Goal: Information Seeking & Learning: Find specific fact

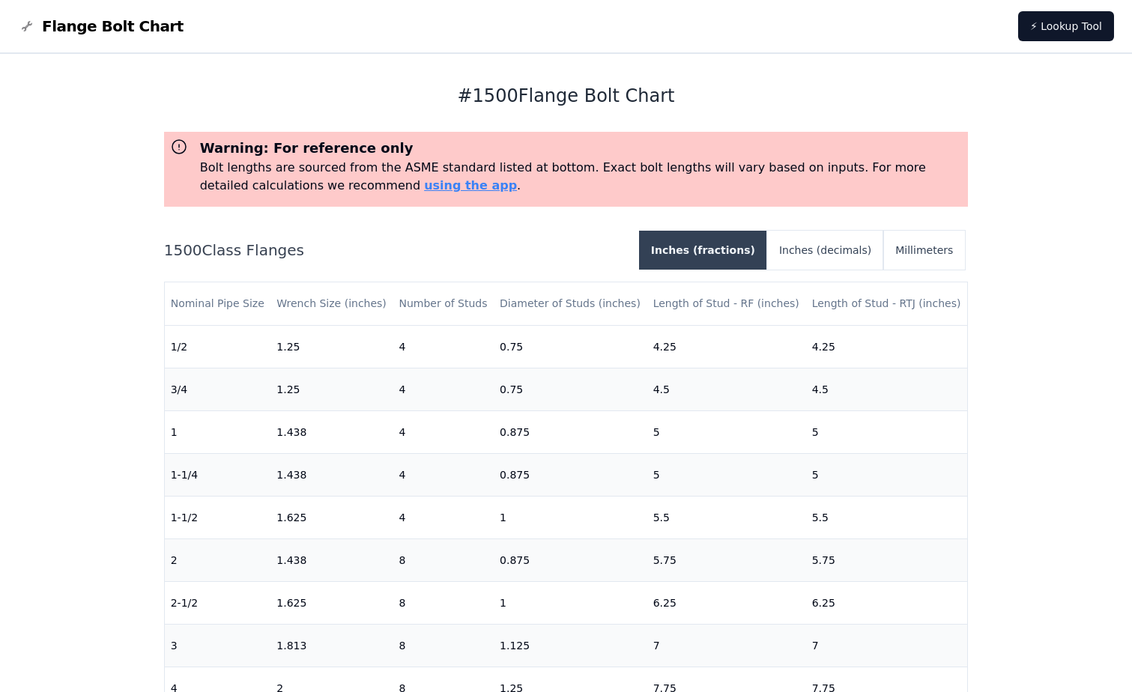
click at [736, 240] on button "Inches (fractions)" at bounding box center [703, 250] width 128 height 39
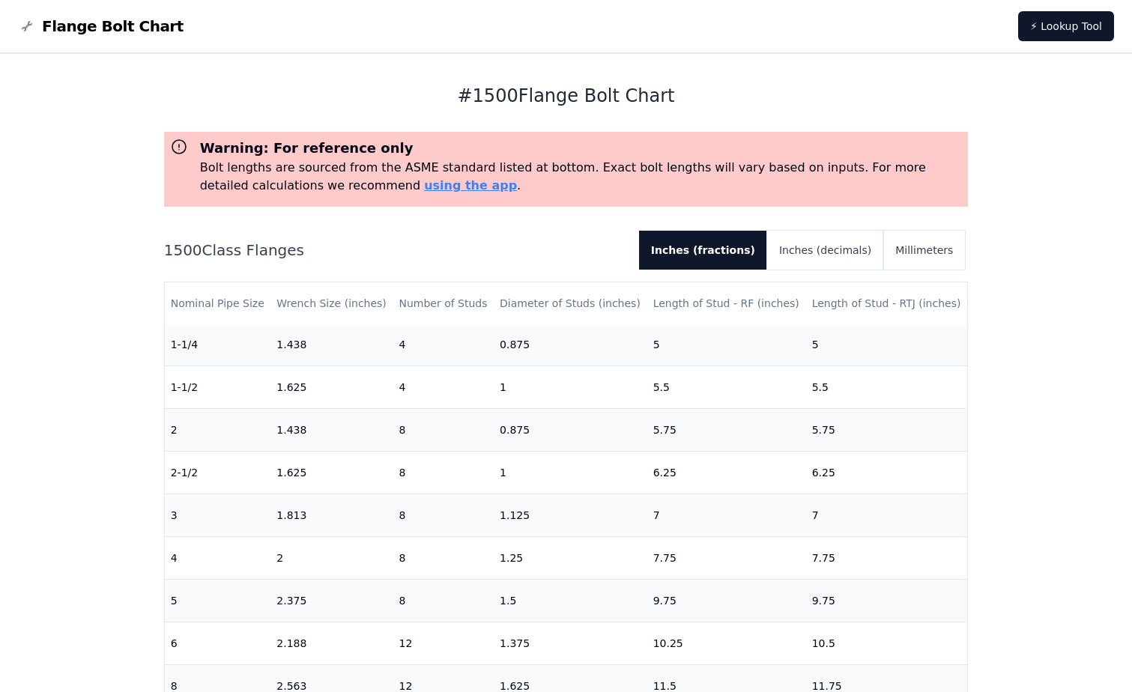
scroll to position [75, 0]
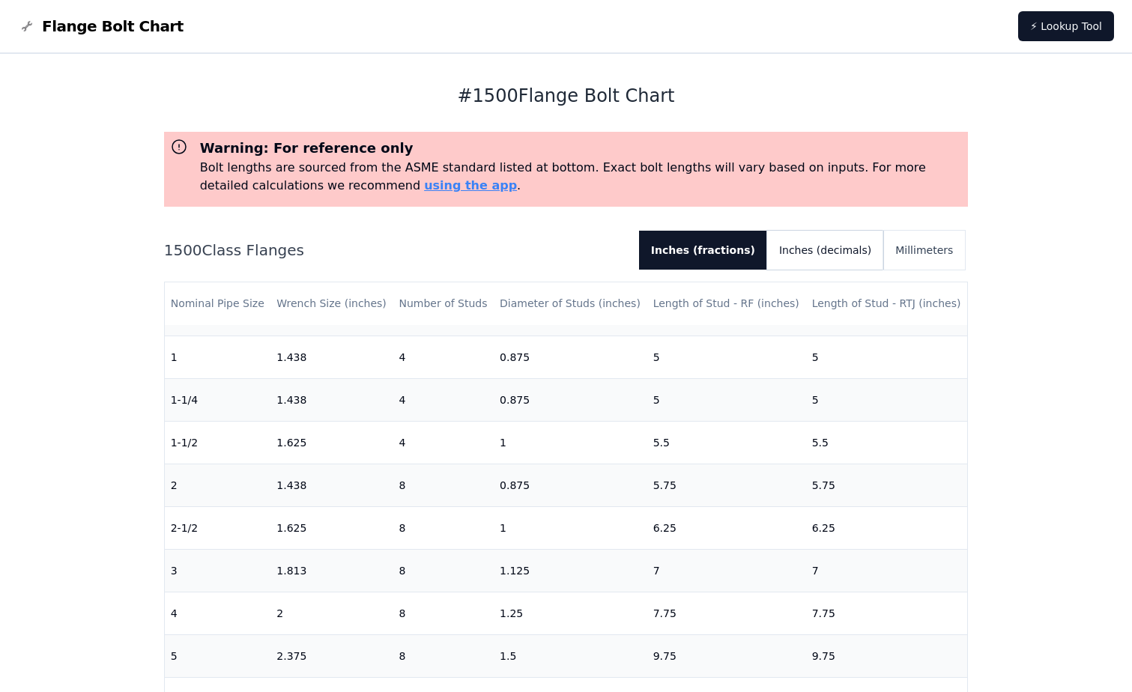
click at [851, 255] on button "Inches (decimals)" at bounding box center [825, 250] width 116 height 39
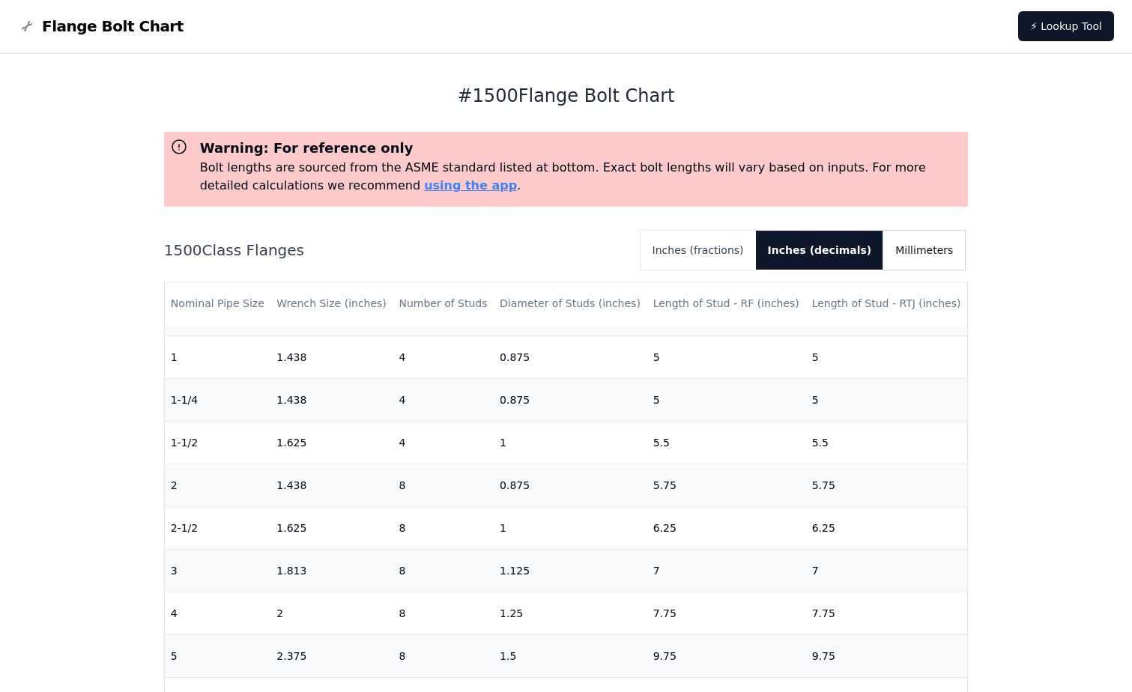
click at [935, 248] on button "Millimeters" at bounding box center [924, 250] width 82 height 39
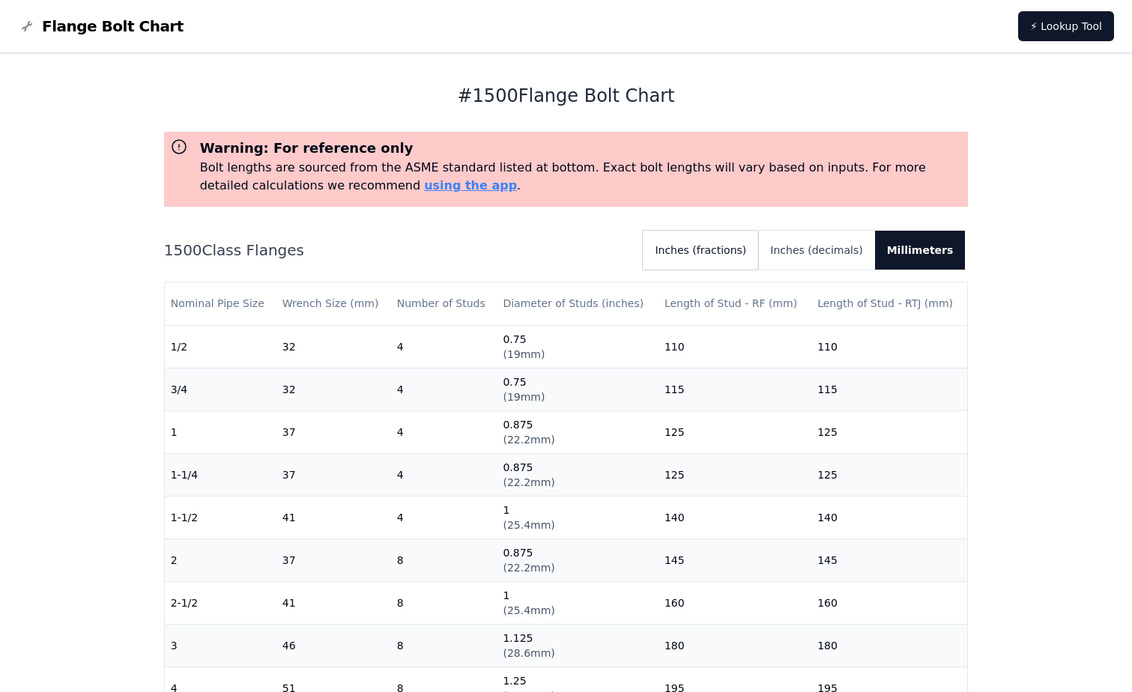
click at [727, 252] on button "Inches (fractions)" at bounding box center [700, 250] width 115 height 39
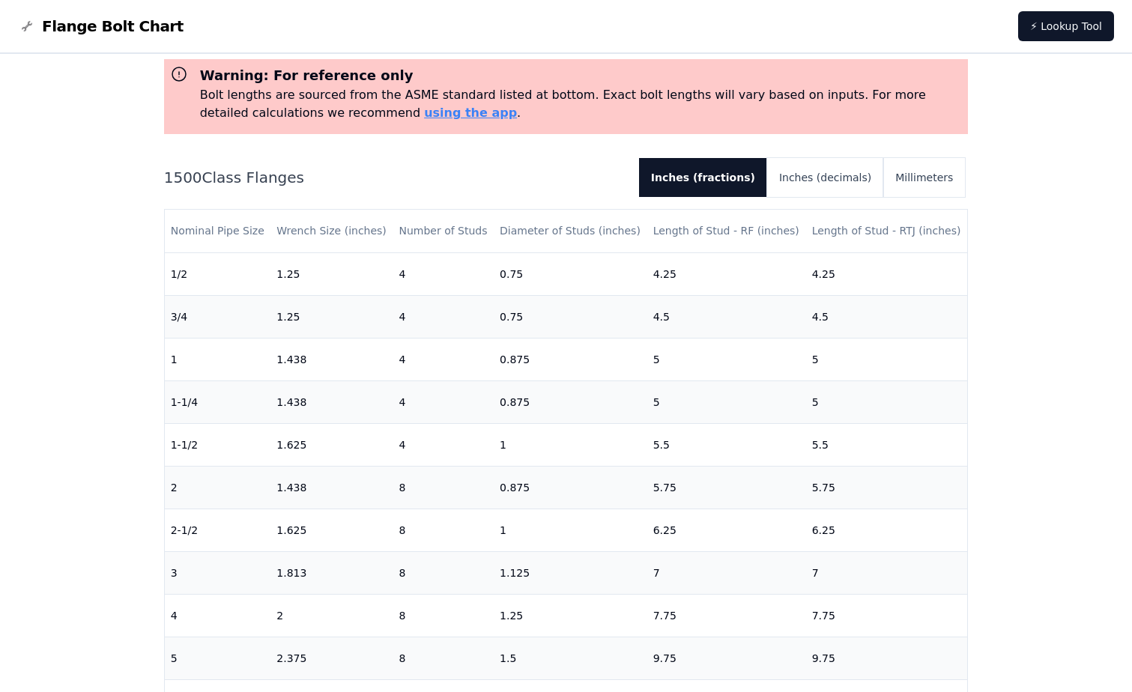
scroll to position [0, 0]
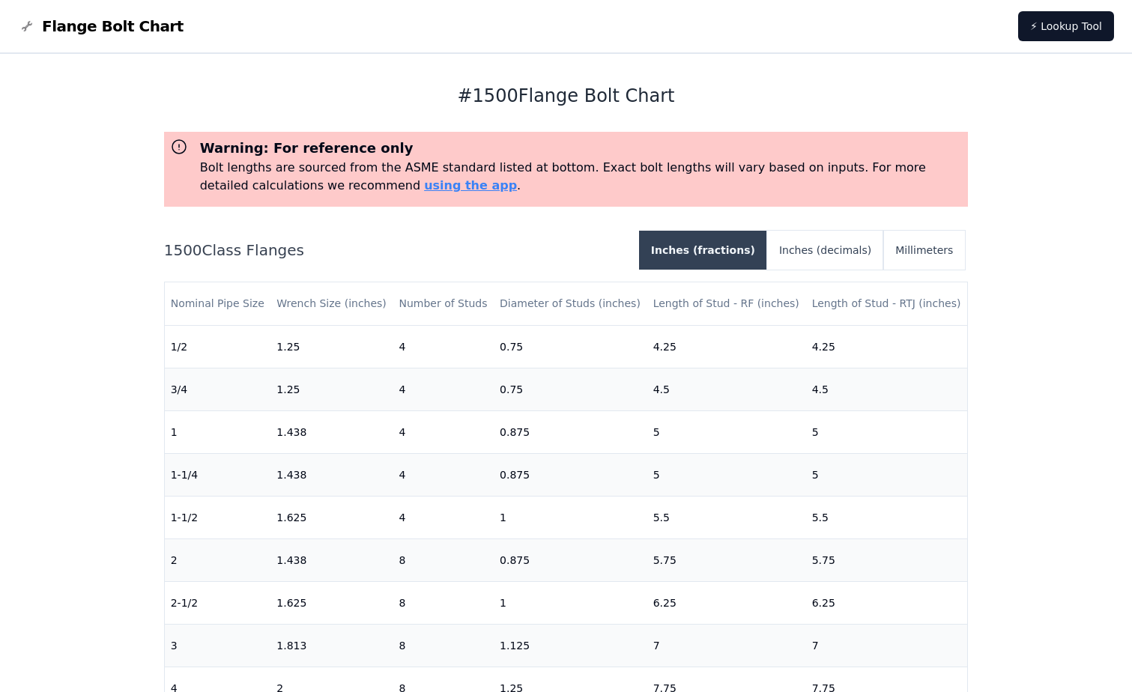
click at [738, 251] on button "Inches (fractions)" at bounding box center [703, 250] width 128 height 39
click at [708, 251] on button "Inches (fractions)" at bounding box center [703, 250] width 128 height 39
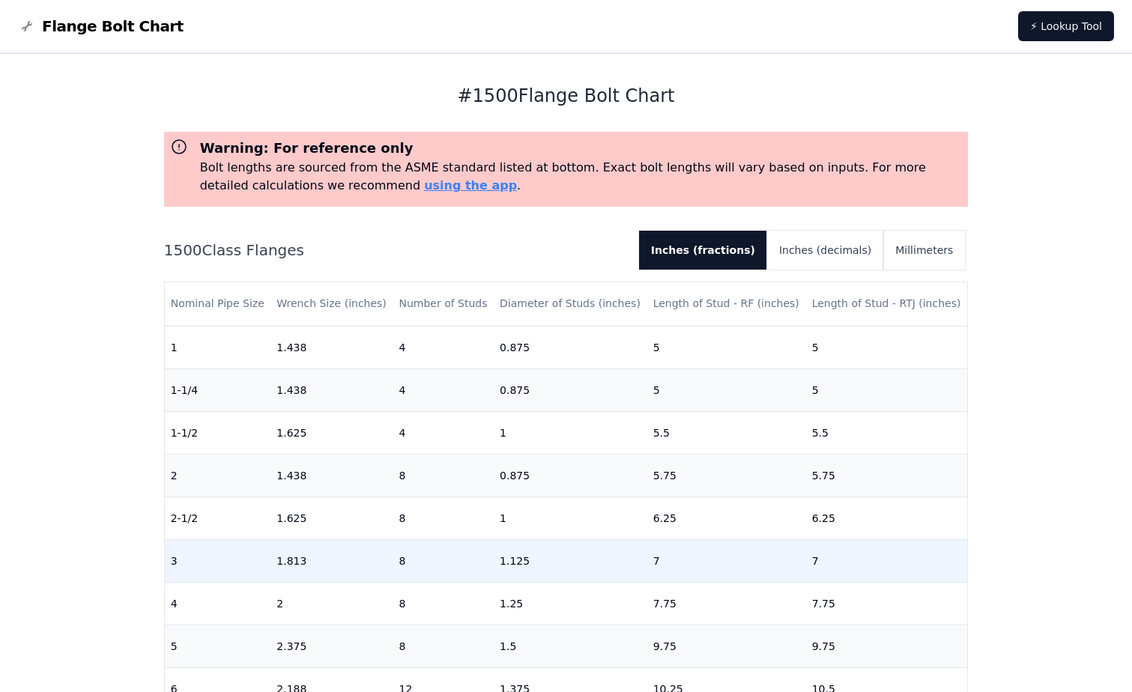
scroll to position [75, 0]
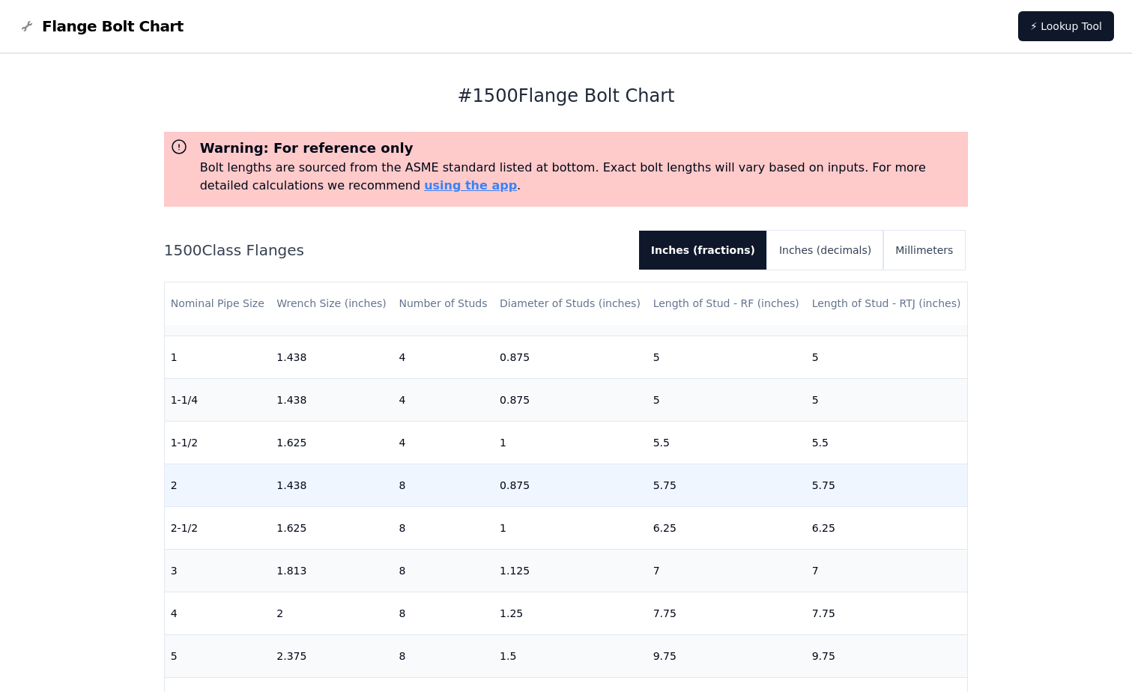
click at [283, 488] on td "1.438" at bounding box center [331, 485] width 122 height 43
click at [288, 486] on td "1.438" at bounding box center [331, 485] width 122 height 43
